Goal: Transaction & Acquisition: Purchase product/service

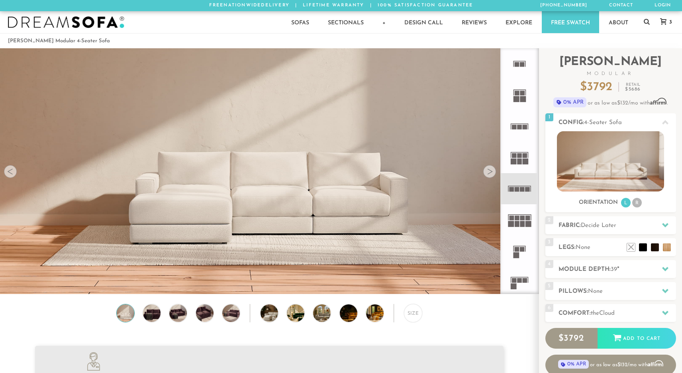
scroll to position [9076, 682]
click at [637, 204] on li "R" at bounding box center [637, 203] width 10 height 10
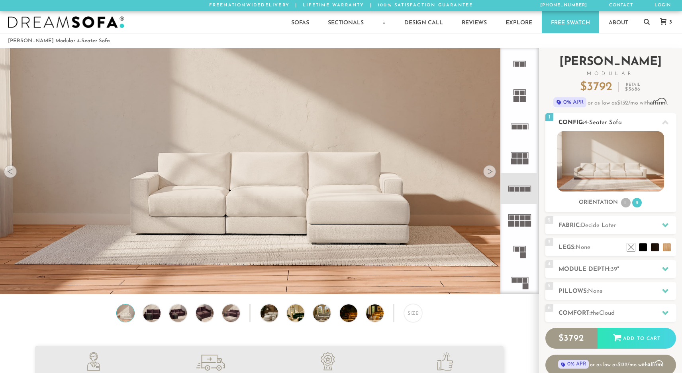
click at [622, 201] on li "L" at bounding box center [626, 203] width 10 height 10
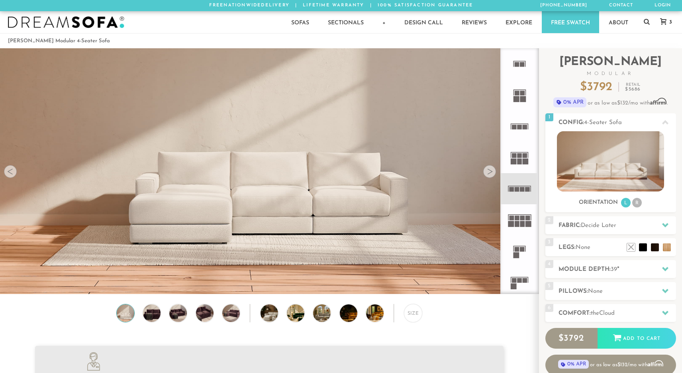
scroll to position [9076, 682]
click at [524, 190] on rect at bounding box center [522, 189] width 5 height 5
click at [524, 218] on rect at bounding box center [522, 218] width 5 height 5
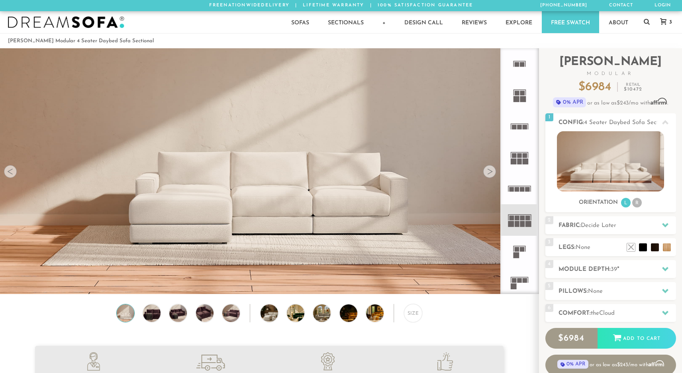
click at [524, 190] on rect at bounding box center [522, 189] width 5 height 5
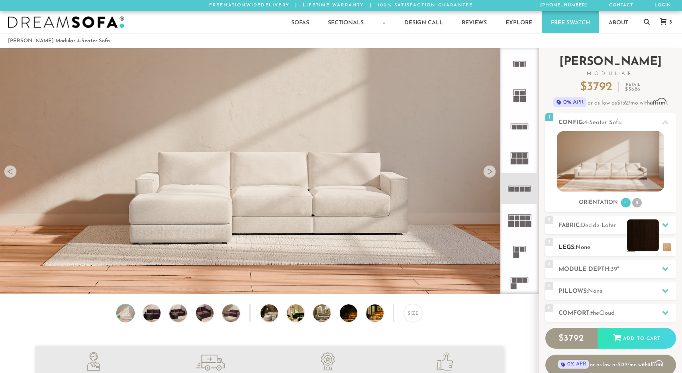
click at [640, 244] on li at bounding box center [643, 235] width 32 height 32
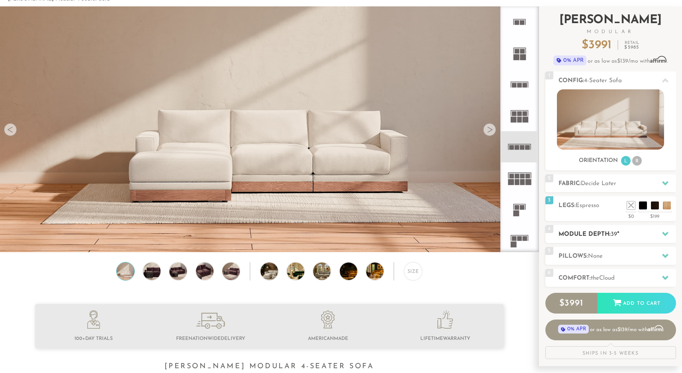
scroll to position [51, 0]
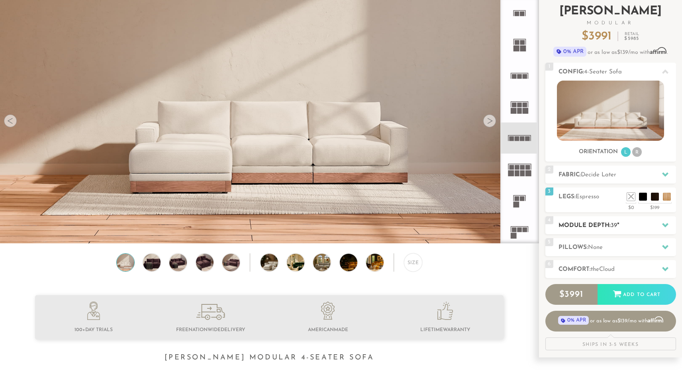
click at [664, 222] on icon at bounding box center [665, 225] width 6 height 6
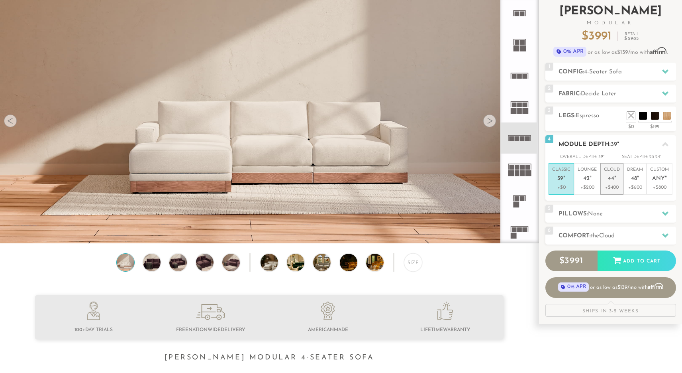
click at [614, 184] on p "+$400" at bounding box center [612, 187] width 16 height 7
click at [625, 211] on h2 "Pillows: None" at bounding box center [618, 213] width 118 height 9
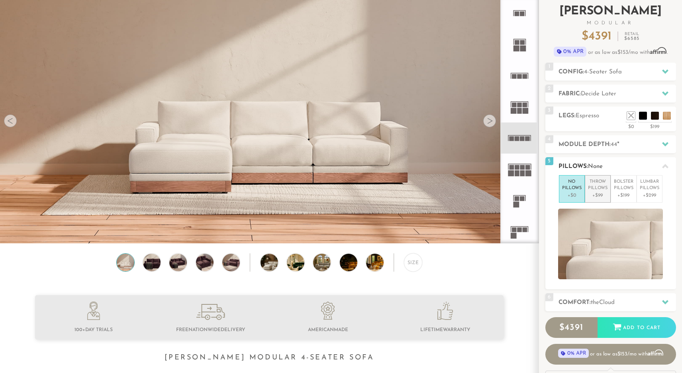
click at [600, 196] on p "+$99" at bounding box center [598, 195] width 20 height 7
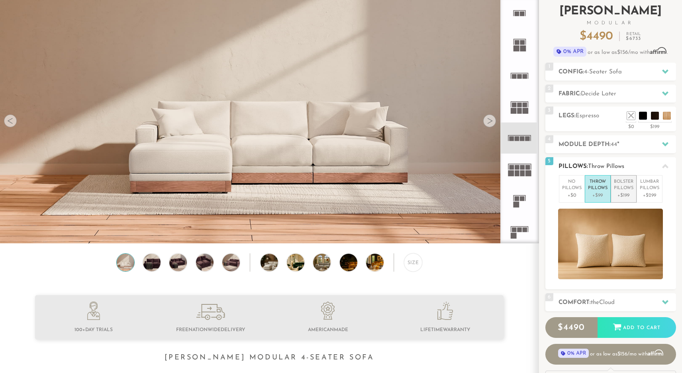
click at [621, 196] on p "+$199" at bounding box center [624, 195] width 20 height 7
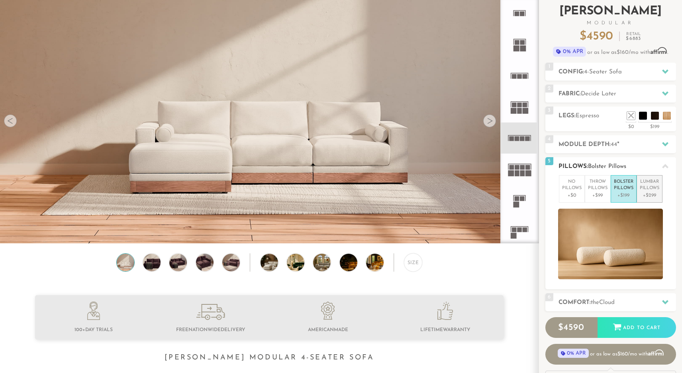
click at [649, 189] on p "Lumbar Pillows" at bounding box center [650, 184] width 20 height 13
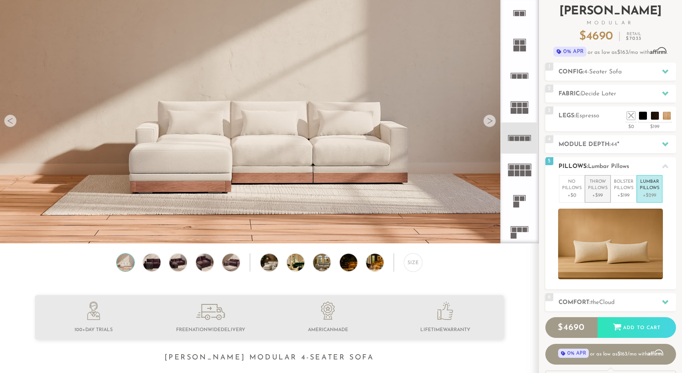
click at [601, 183] on p "Throw Pillows" at bounding box center [598, 184] width 20 height 13
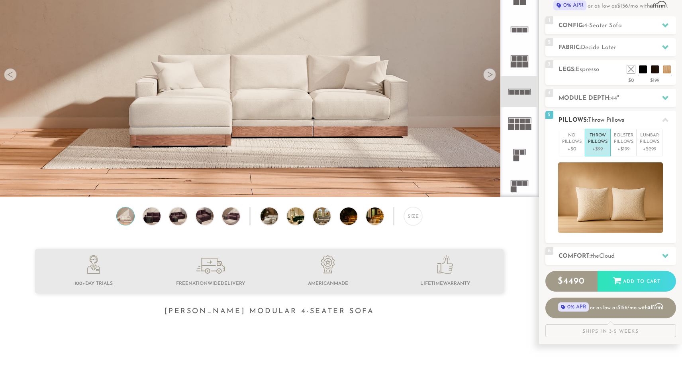
scroll to position [79, 0]
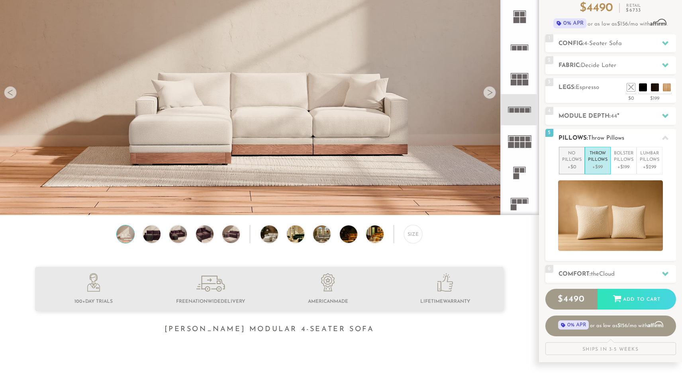
click at [575, 156] on p "No Pillows" at bounding box center [572, 156] width 20 height 13
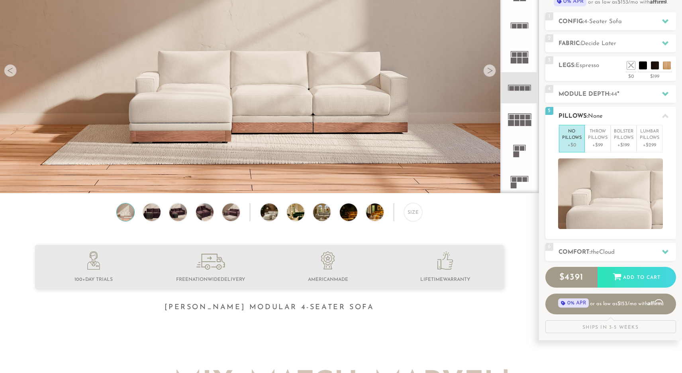
scroll to position [106, 0]
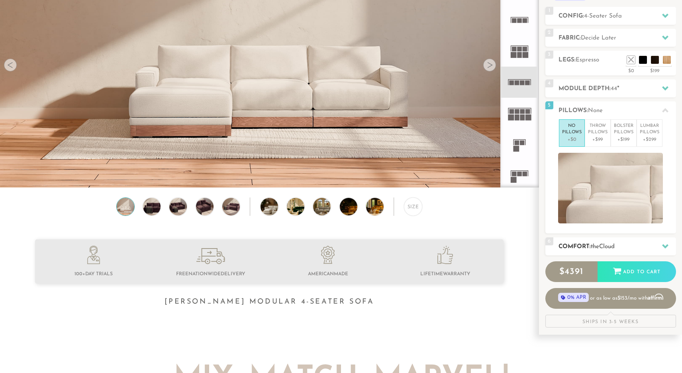
click at [645, 245] on h2 "Comfort: the Cloud" at bounding box center [618, 246] width 118 height 9
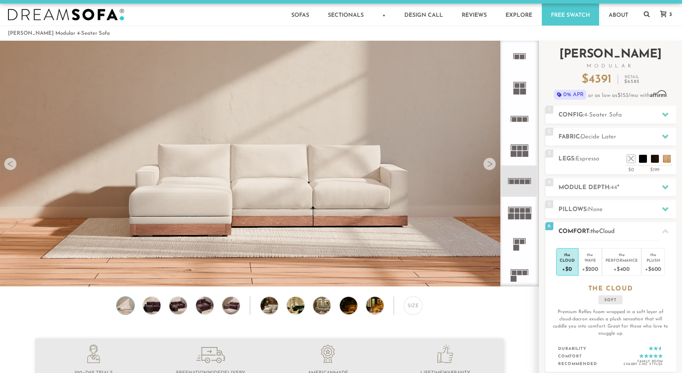
scroll to position [0, 0]
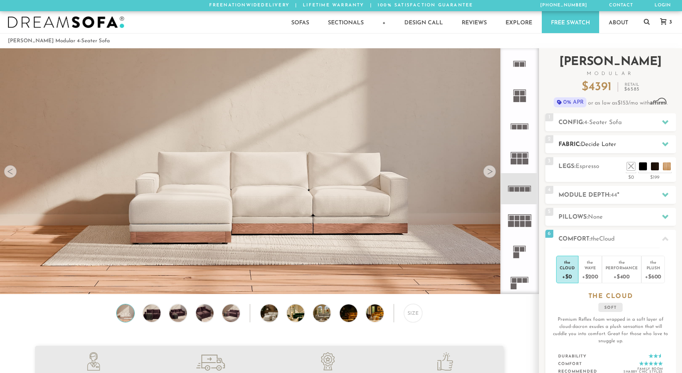
click at [662, 142] on icon at bounding box center [665, 144] width 6 height 6
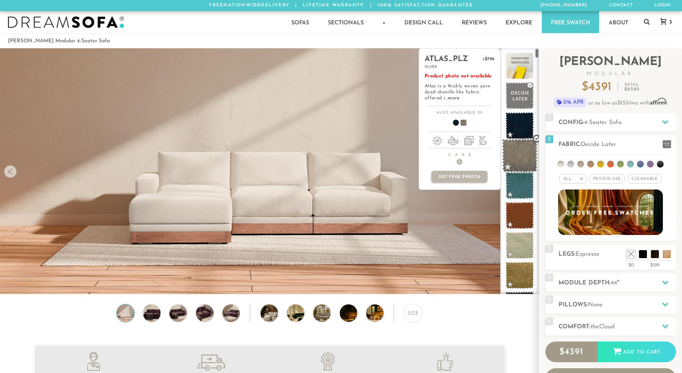
click at [523, 153] on span at bounding box center [519, 156] width 35 height 34
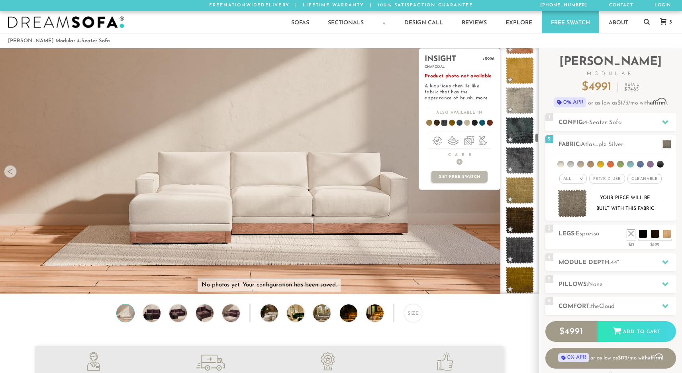
scroll to position [2273, 0]
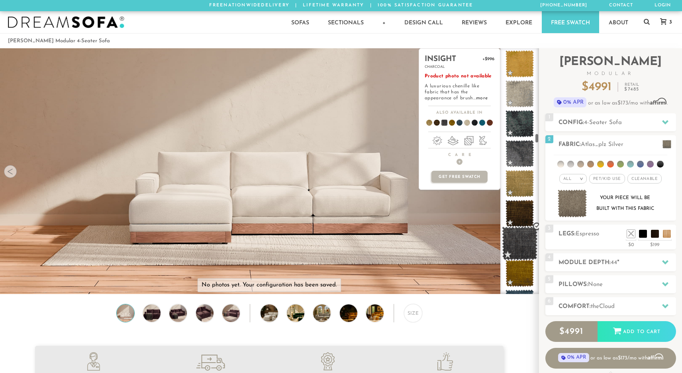
click at [523, 249] on span at bounding box center [519, 243] width 35 height 34
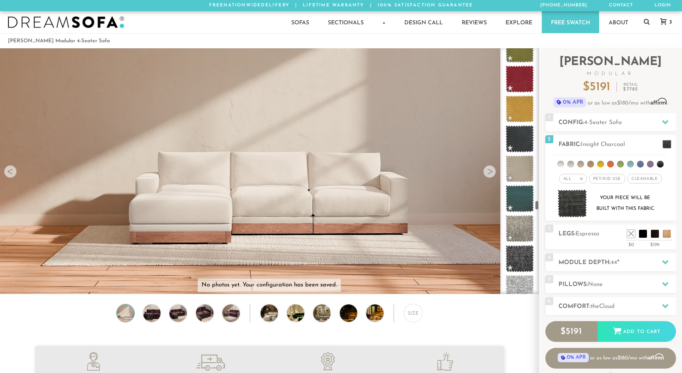
scroll to position [4199, 0]
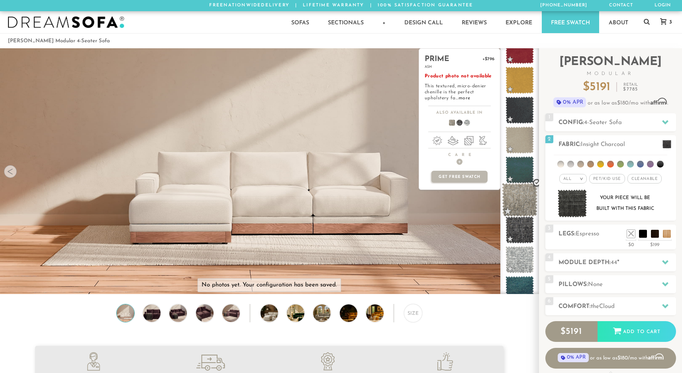
click at [517, 206] on span at bounding box center [519, 200] width 35 height 34
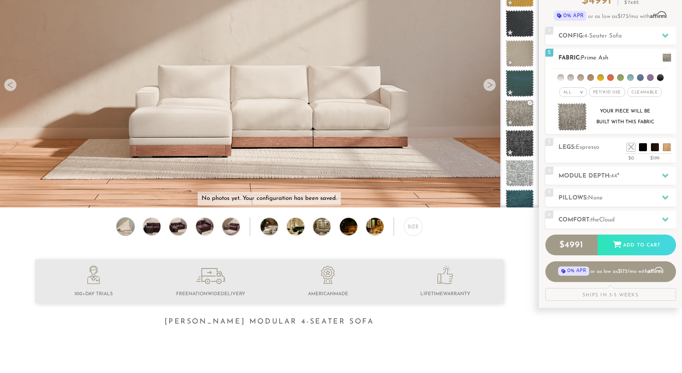
scroll to position [90, 0]
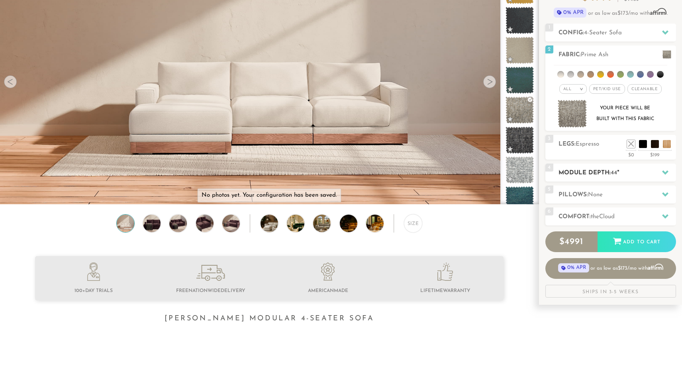
click at [640, 175] on h2 "Module Depth: 44 "" at bounding box center [618, 172] width 118 height 9
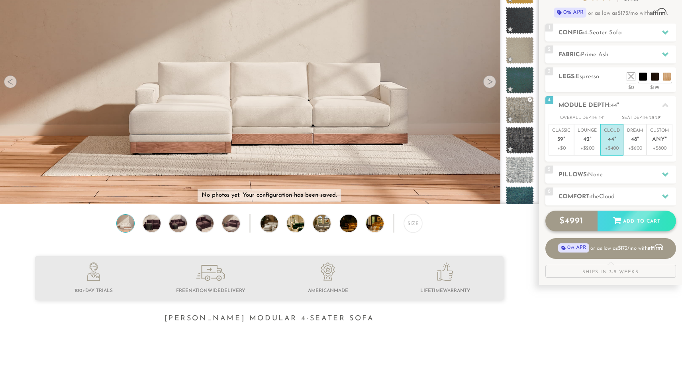
click at [633, 219] on div "$ 4991 Add to Cart" at bounding box center [610, 220] width 131 height 21
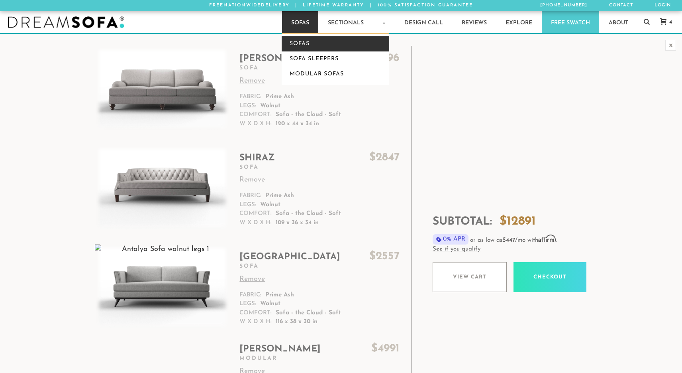
click at [313, 43] on link "Sofas" at bounding box center [336, 43] width 108 height 15
